Goal: Transaction & Acquisition: Download file/media

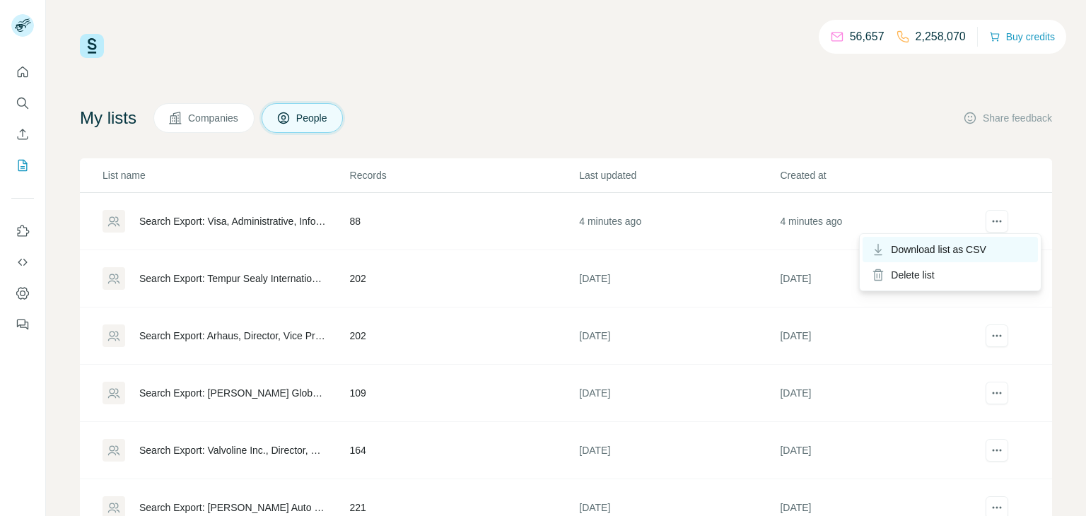
click at [937, 244] on span "Download list as CSV" at bounding box center [938, 250] width 95 height 14
